Goal: Check status

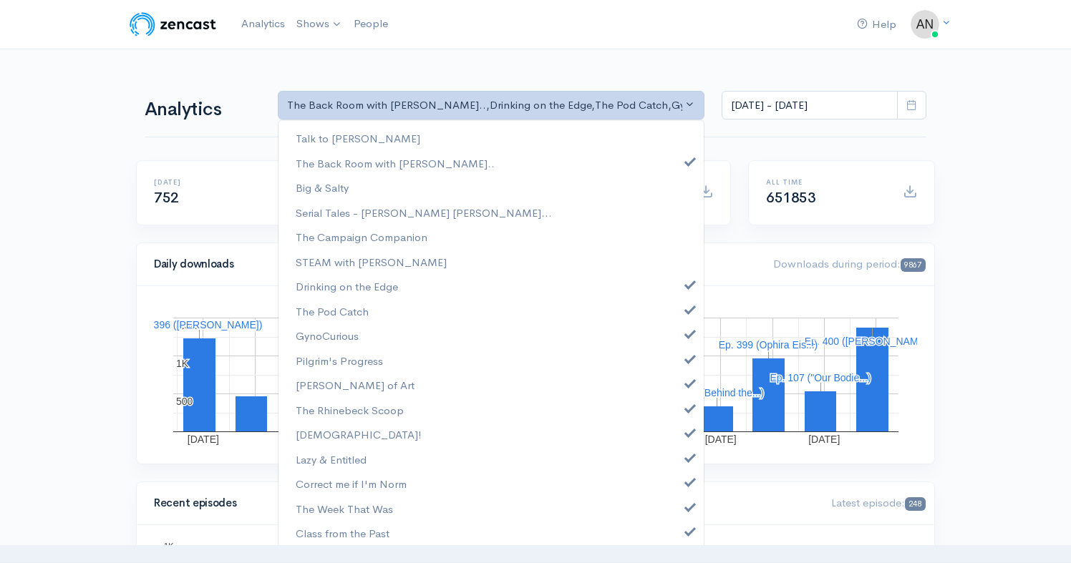
select select "10316"
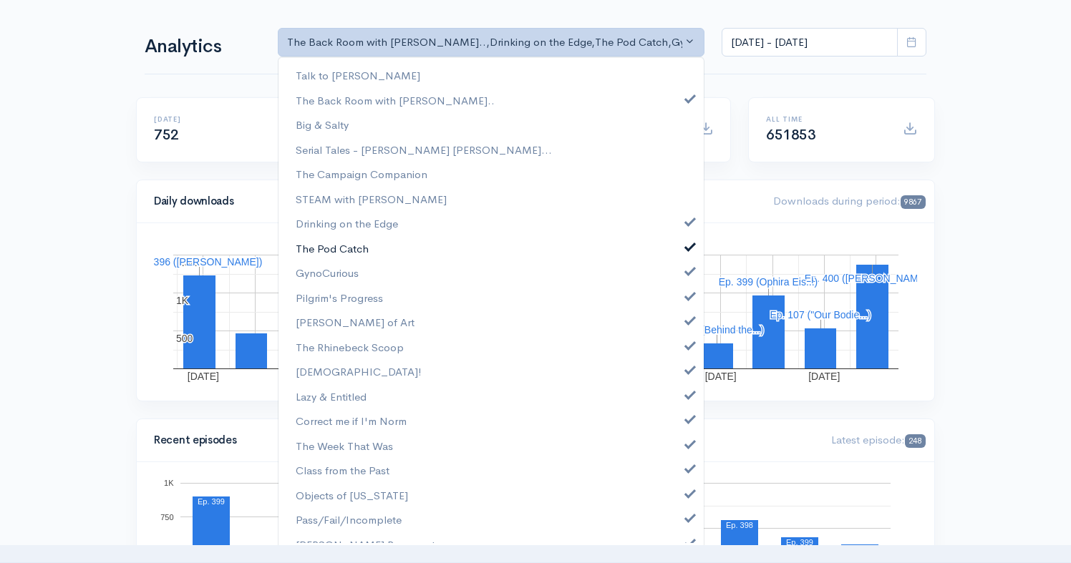
click at [680, 252] on link "The Pod Catch" at bounding box center [491, 248] width 425 height 25
click at [679, 226] on link "Drinking on the Edge" at bounding box center [491, 222] width 425 height 25
click at [680, 279] on link "GynoCurious" at bounding box center [491, 272] width 425 height 25
click at [687, 294] on span at bounding box center [690, 294] width 6 height 11
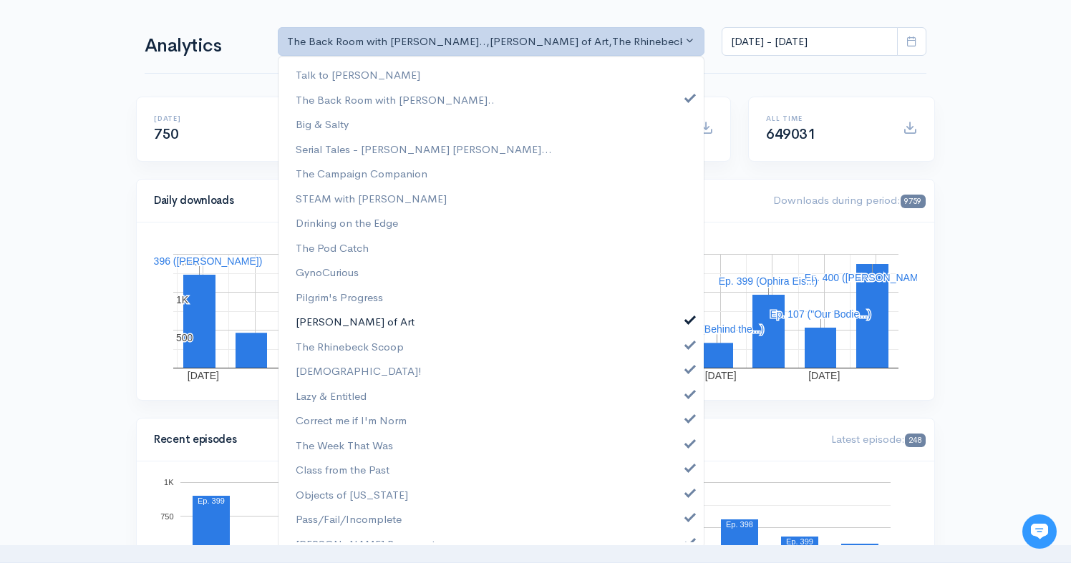
click at [687, 319] on span at bounding box center [690, 318] width 6 height 11
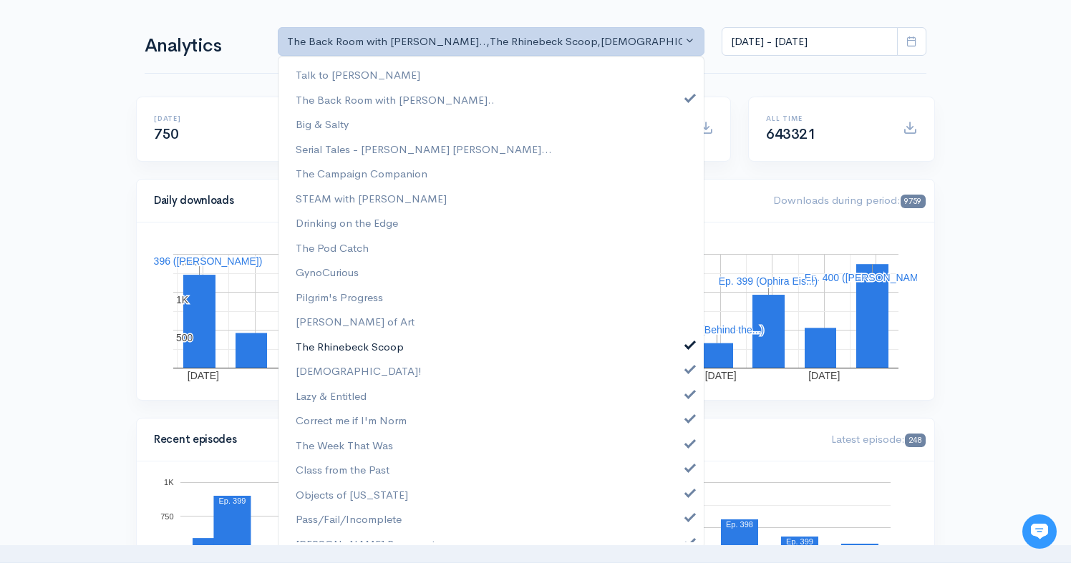
click at [687, 348] on span at bounding box center [690, 343] width 6 height 11
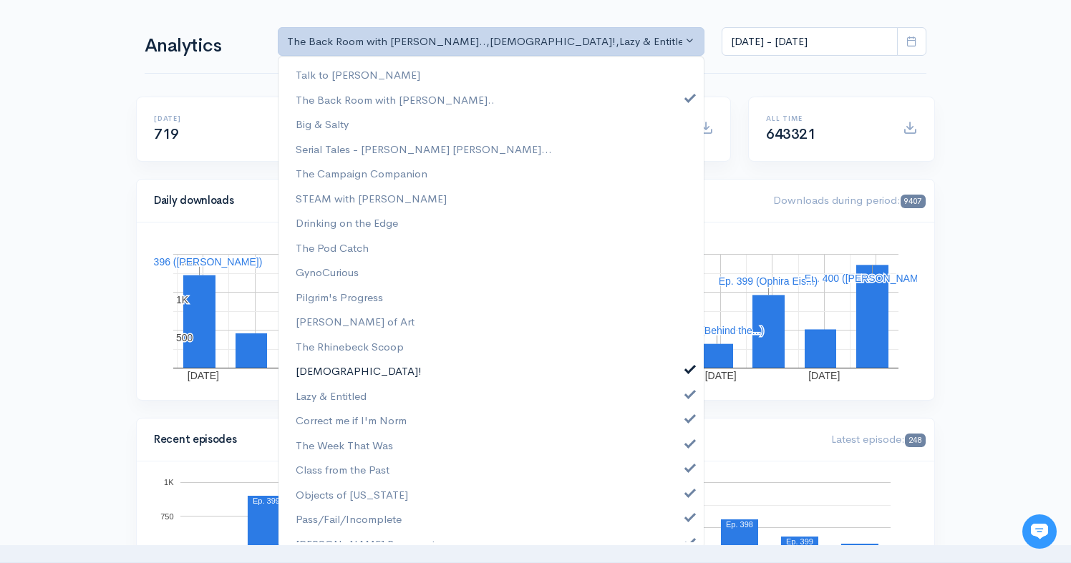
click at [687, 365] on span at bounding box center [690, 367] width 6 height 11
click at [687, 392] on span at bounding box center [690, 392] width 6 height 11
click at [687, 418] on span at bounding box center [690, 417] width 6 height 11
click at [687, 445] on span at bounding box center [690, 442] width 6 height 11
click at [687, 469] on span at bounding box center [690, 466] width 6 height 11
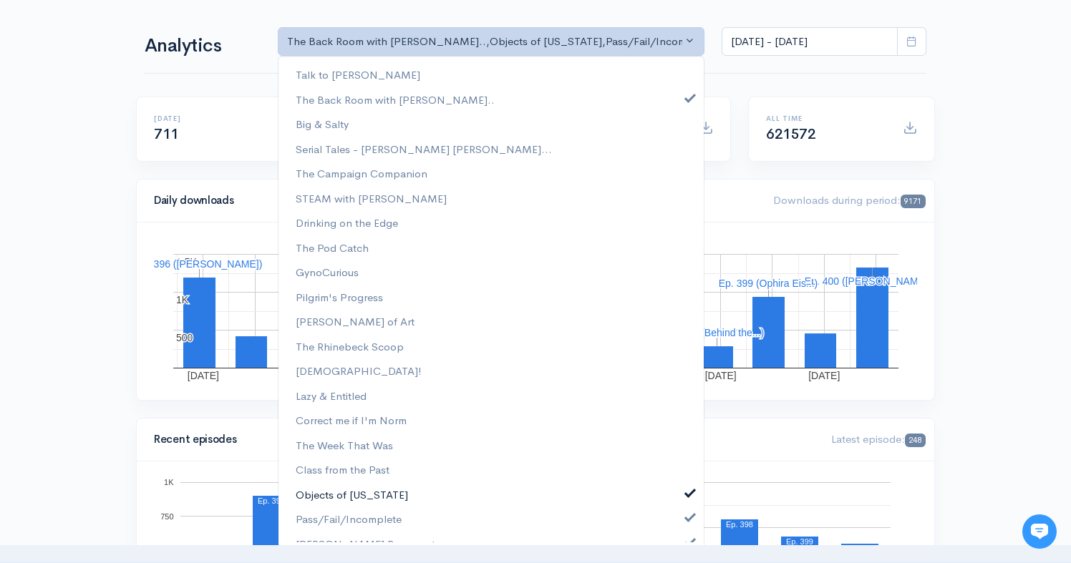
click at [687, 493] on span at bounding box center [690, 491] width 6 height 11
click at [687, 517] on span at bounding box center [690, 515] width 6 height 11
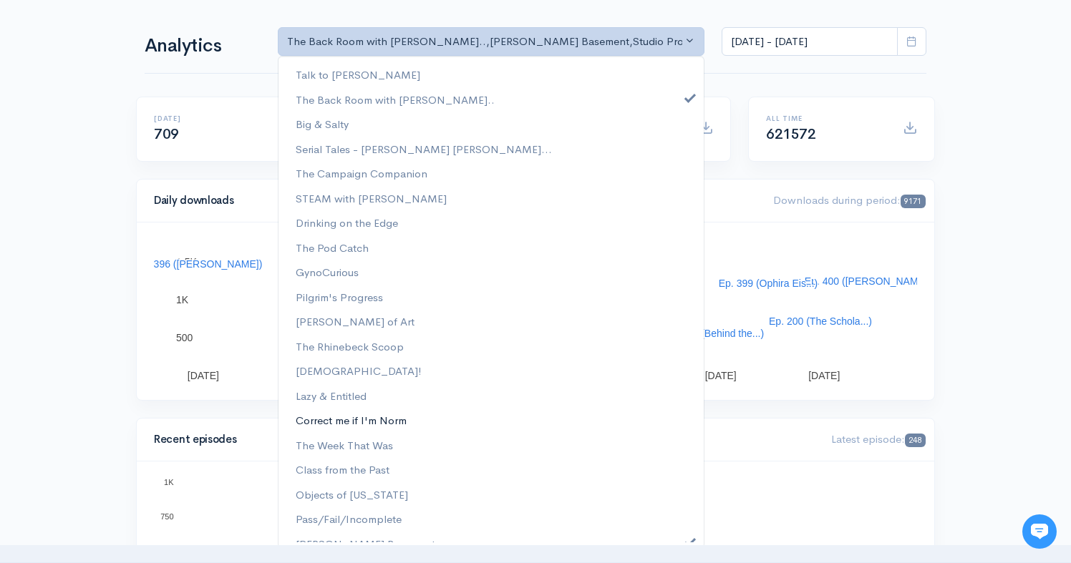
scroll to position [114, 0]
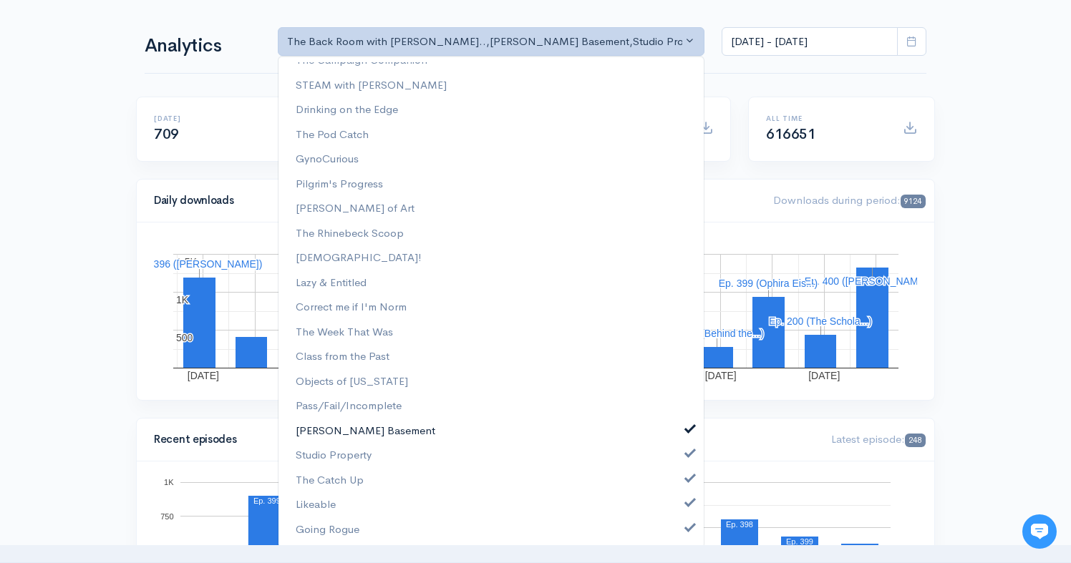
click at [687, 433] on span at bounding box center [690, 427] width 6 height 11
click at [681, 468] on link "Studio Property" at bounding box center [491, 455] width 425 height 25
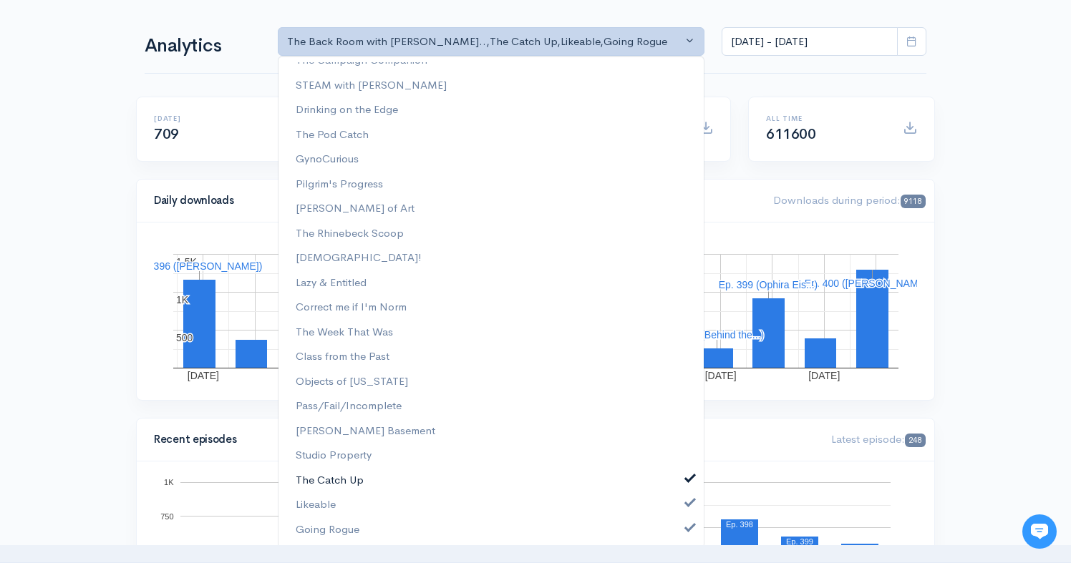
click at [679, 485] on link "The Catch Up" at bounding box center [491, 480] width 425 height 25
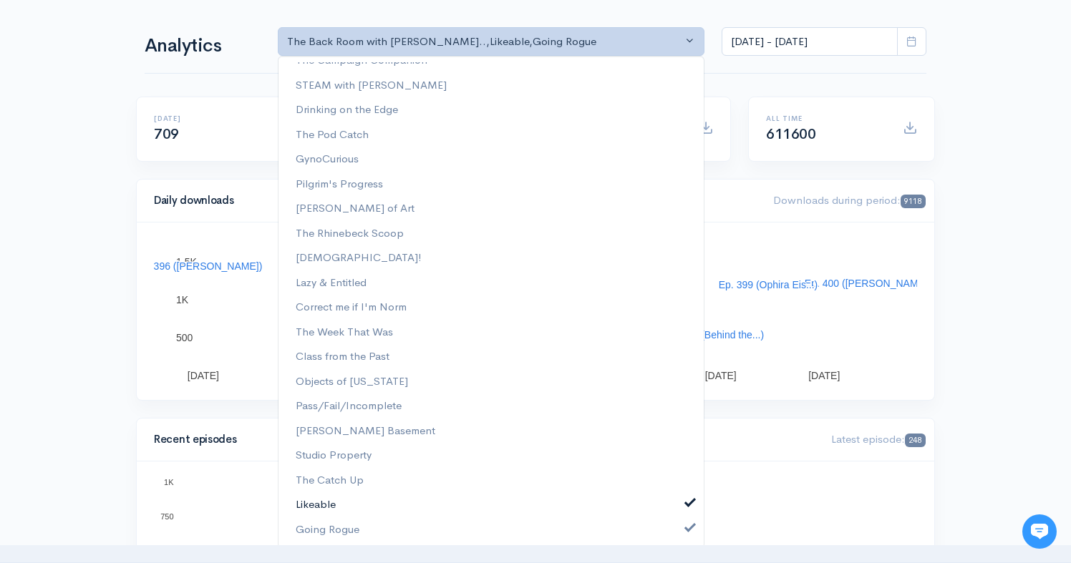
click at [679, 515] on link "Likeable" at bounding box center [491, 505] width 425 height 25
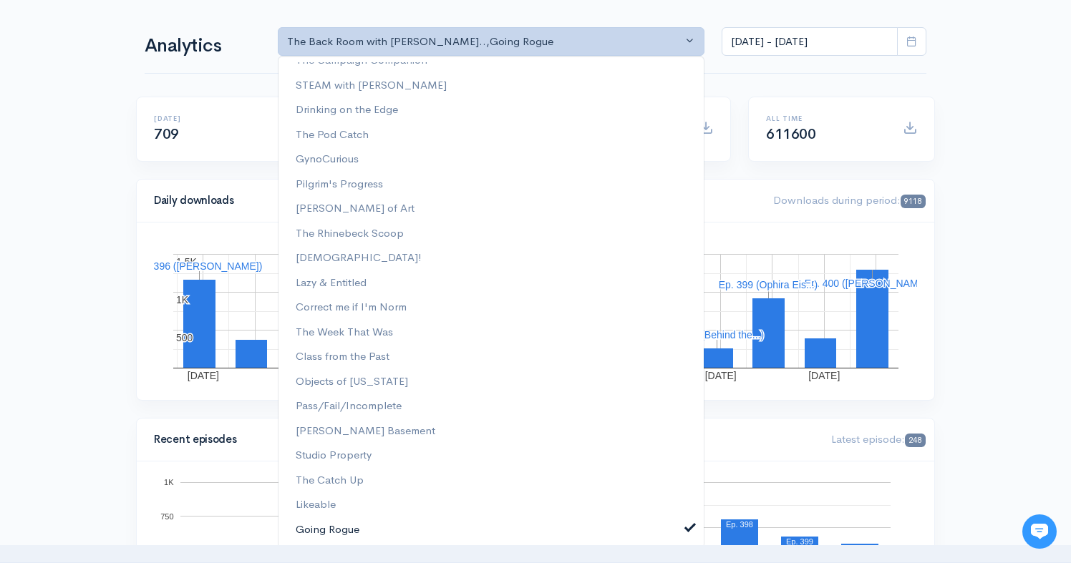
click at [679, 536] on link "Going Rogue" at bounding box center [491, 530] width 425 height 25
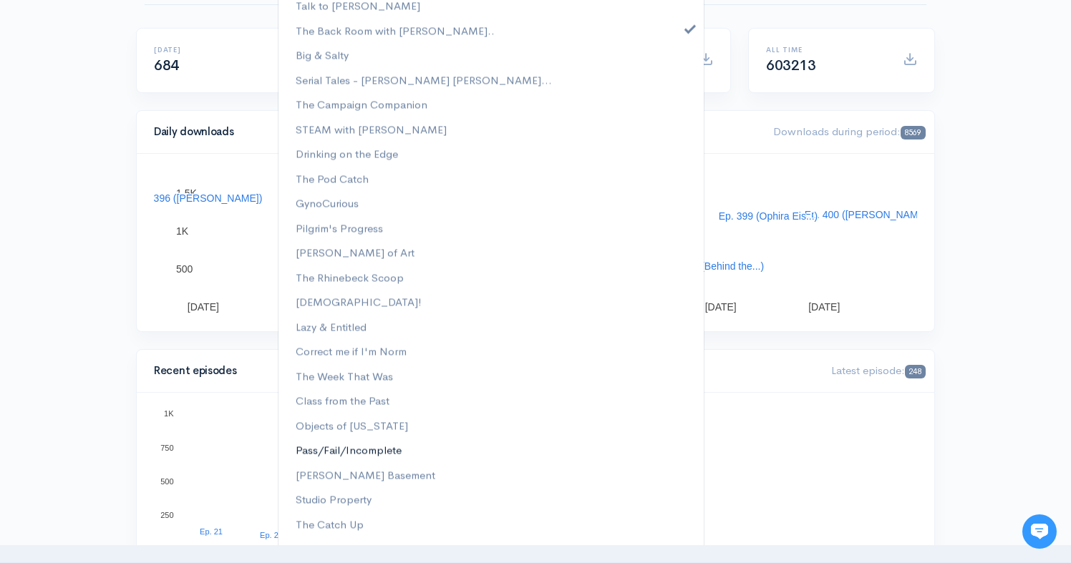
scroll to position [122, 0]
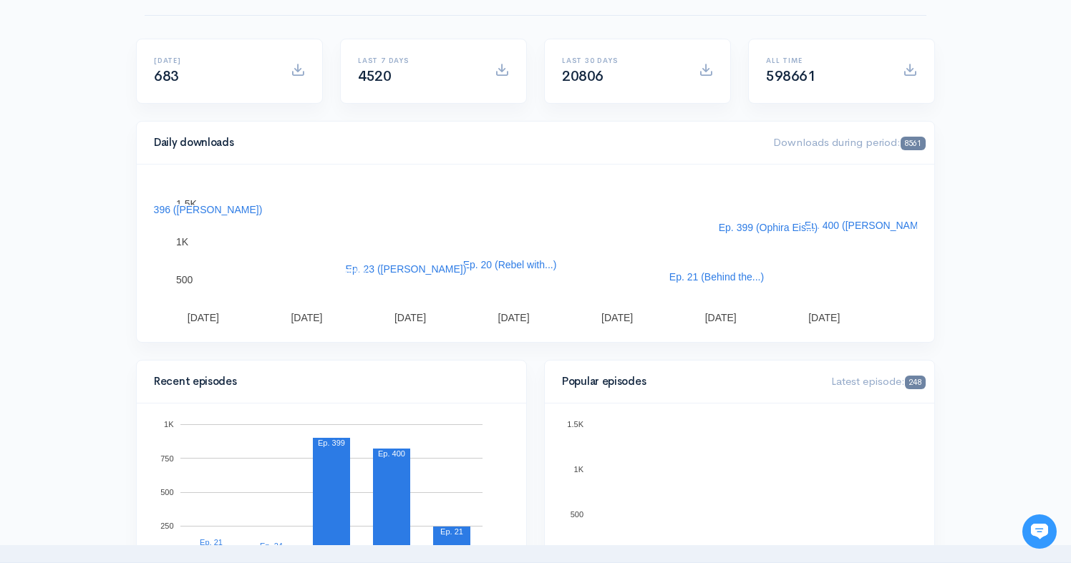
scroll to position [0, 0]
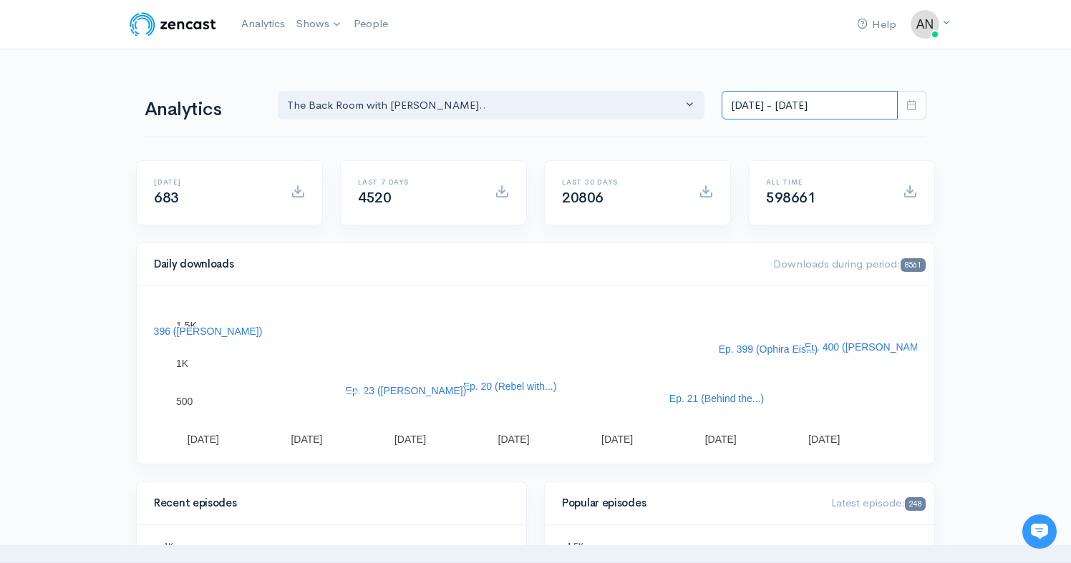
click at [785, 107] on input "[DATE] - [DATE]" at bounding box center [810, 105] width 176 height 29
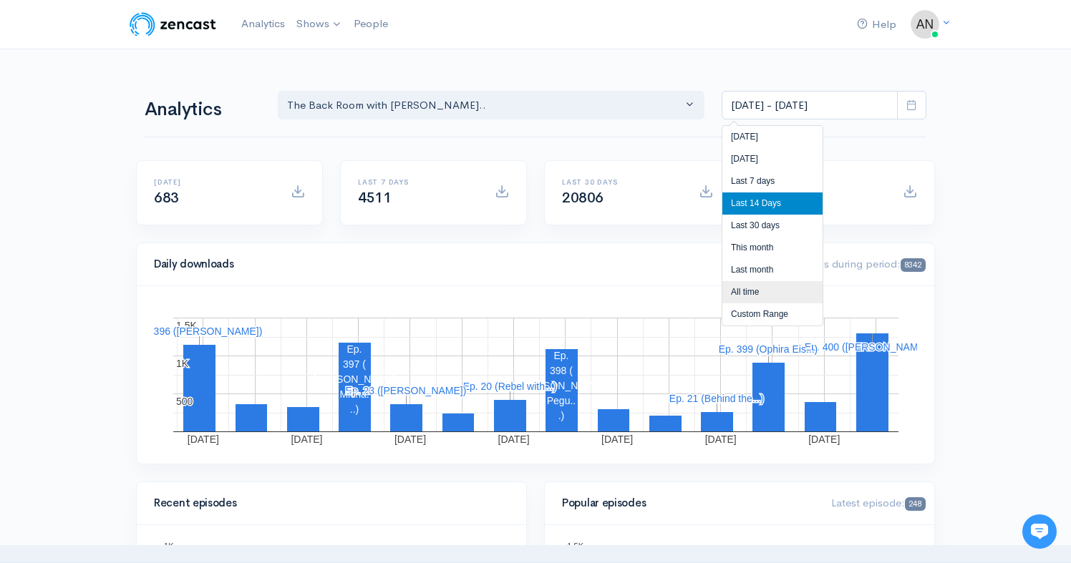
click at [753, 285] on li "All time" at bounding box center [772, 292] width 100 height 22
type input "[DATE] - [DATE]"
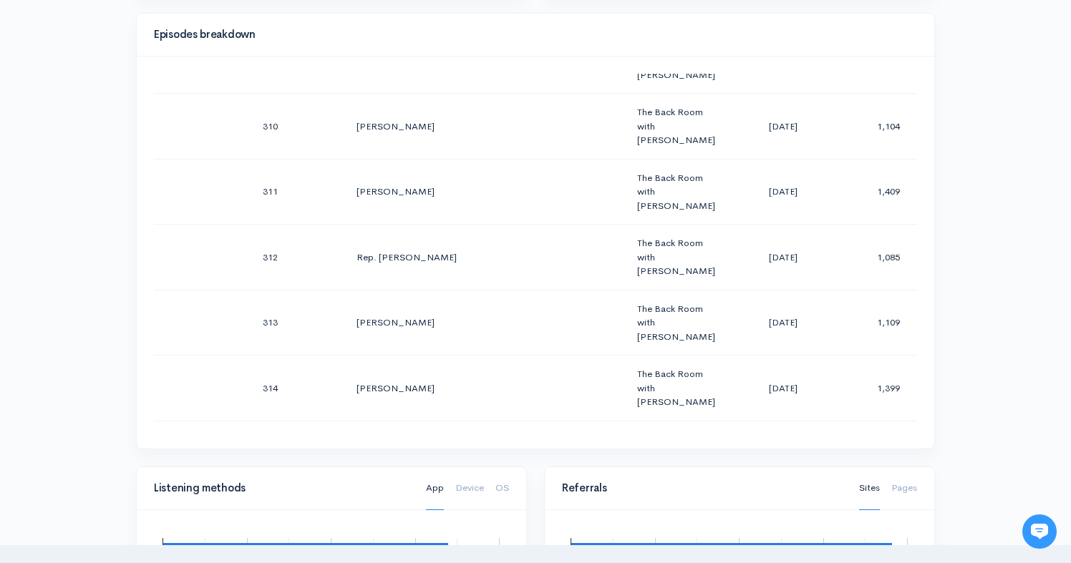
scroll to position [20375, 0]
